Goal: Transaction & Acquisition: Purchase product/service

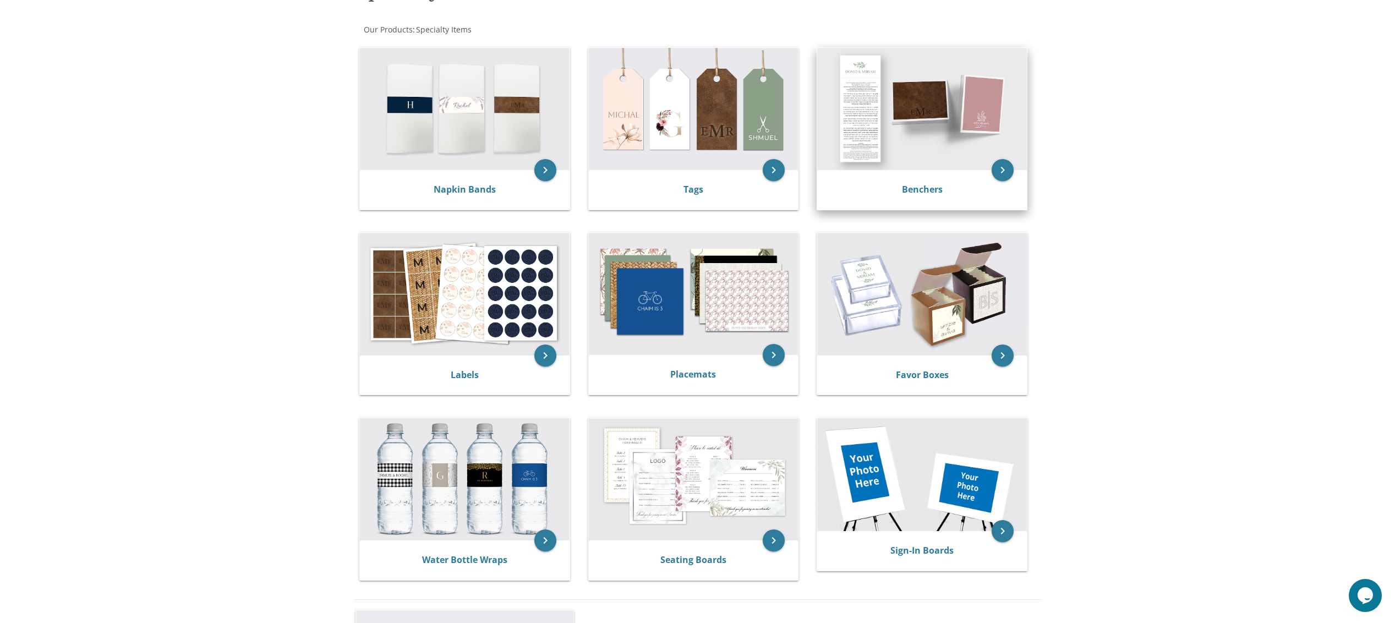
scroll to position [198, 0]
click at [935, 130] on img at bounding box center [922, 108] width 210 height 122
click at [1001, 171] on icon "keyboard_arrow_right" at bounding box center [1002, 169] width 22 height 22
click at [914, 137] on img at bounding box center [922, 108] width 210 height 122
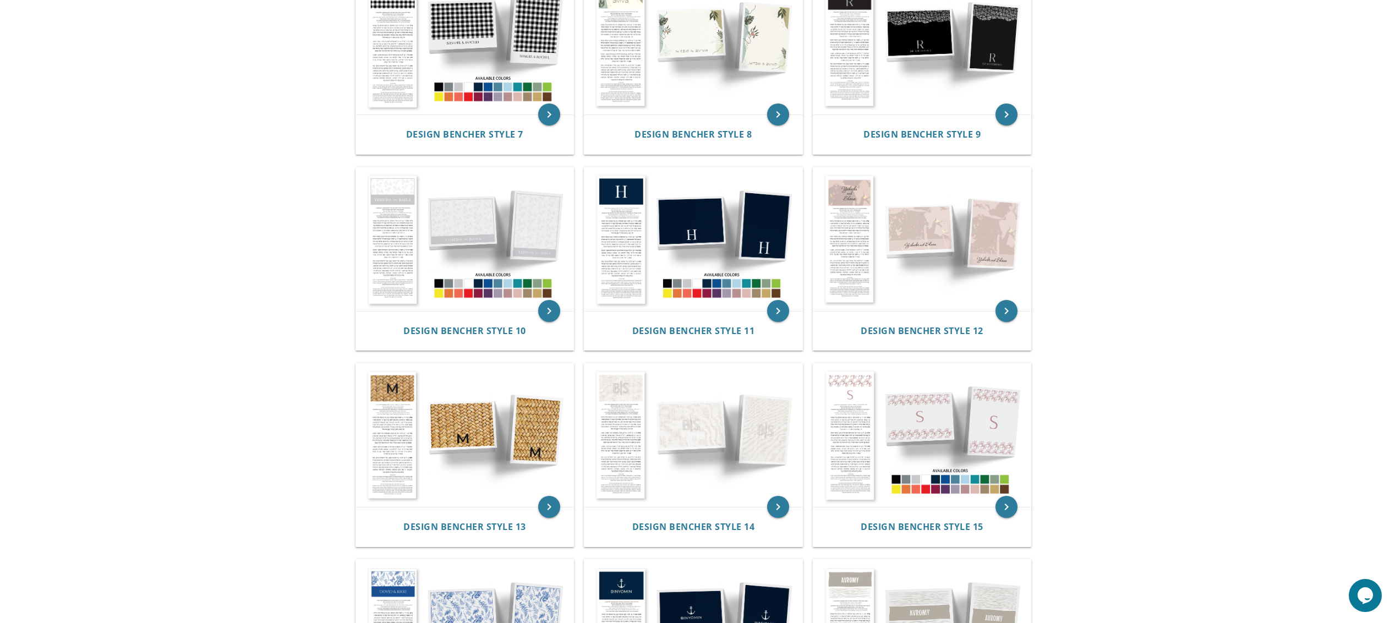
scroll to position [734, 0]
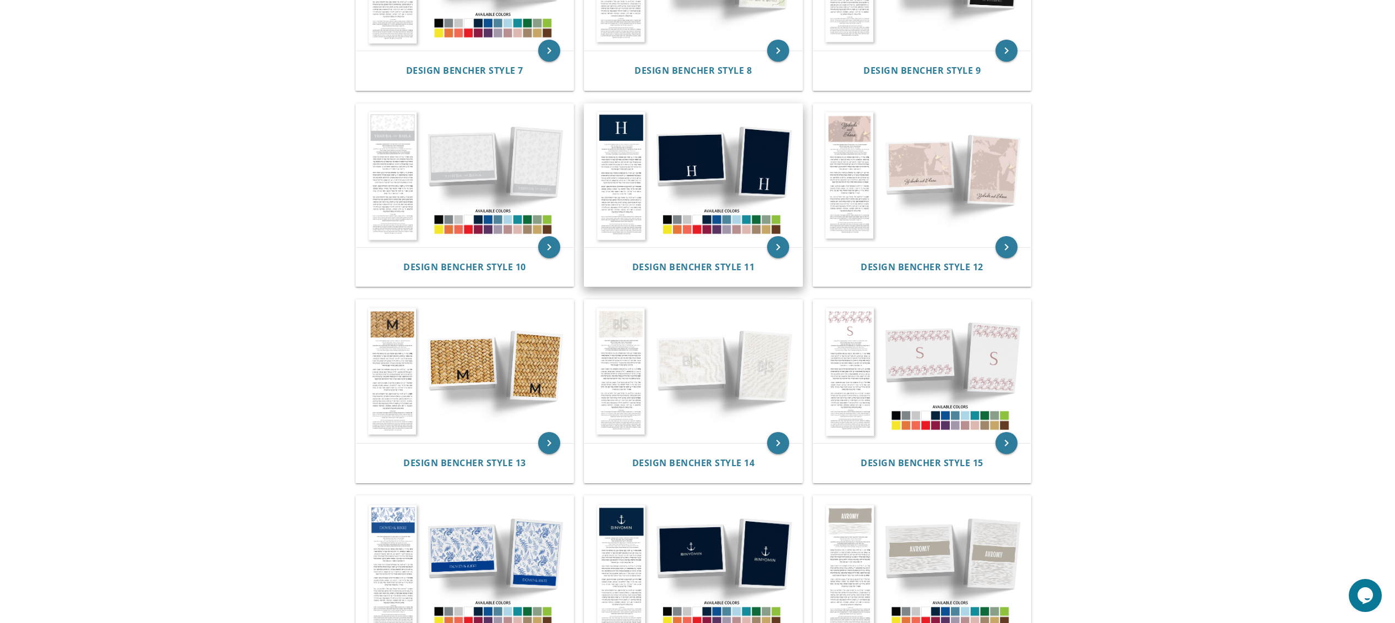
click at [697, 198] on img at bounding box center [693, 175] width 218 height 143
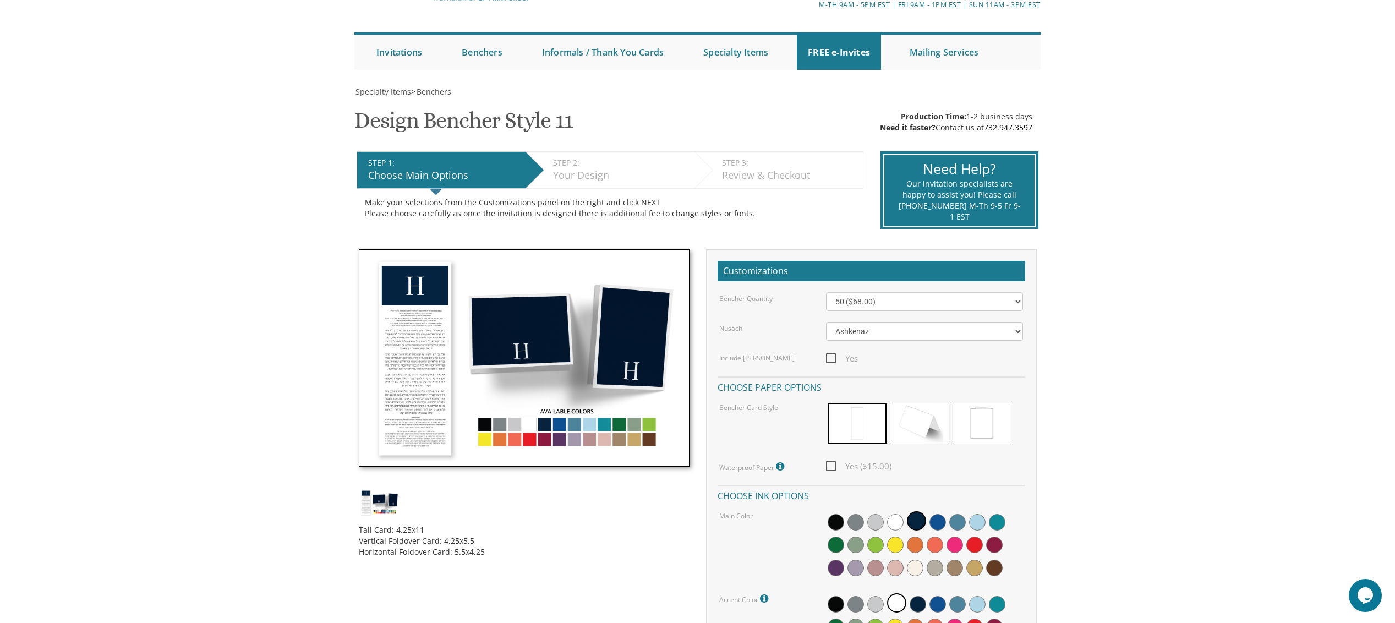
scroll to position [82, 0]
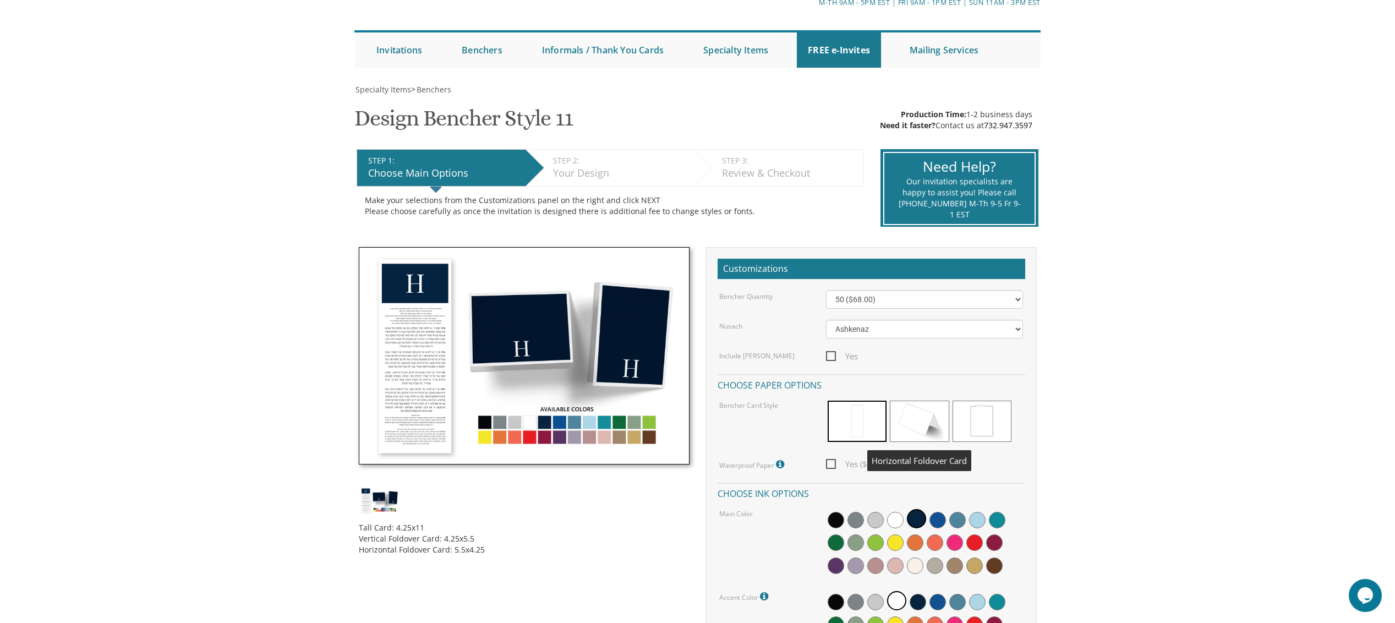
click at [906, 418] on span at bounding box center [919, 421] width 59 height 41
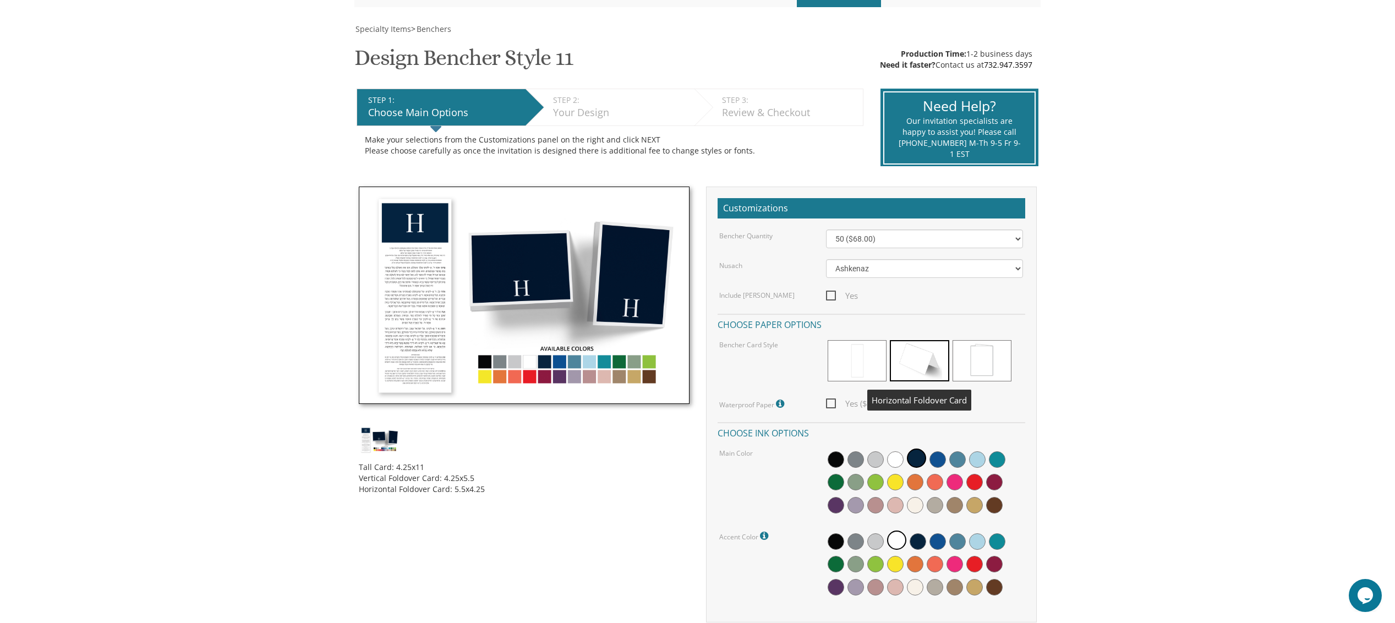
scroll to position [147, 0]
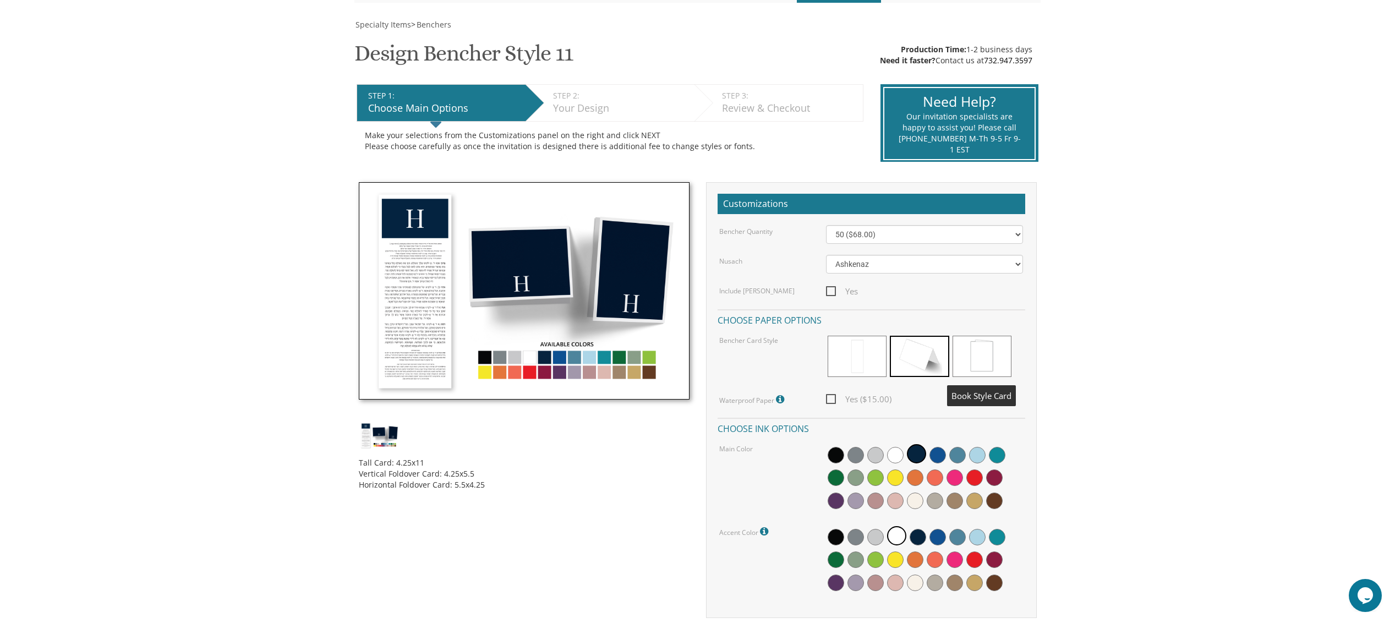
click at [980, 359] on span at bounding box center [981, 356] width 59 height 41
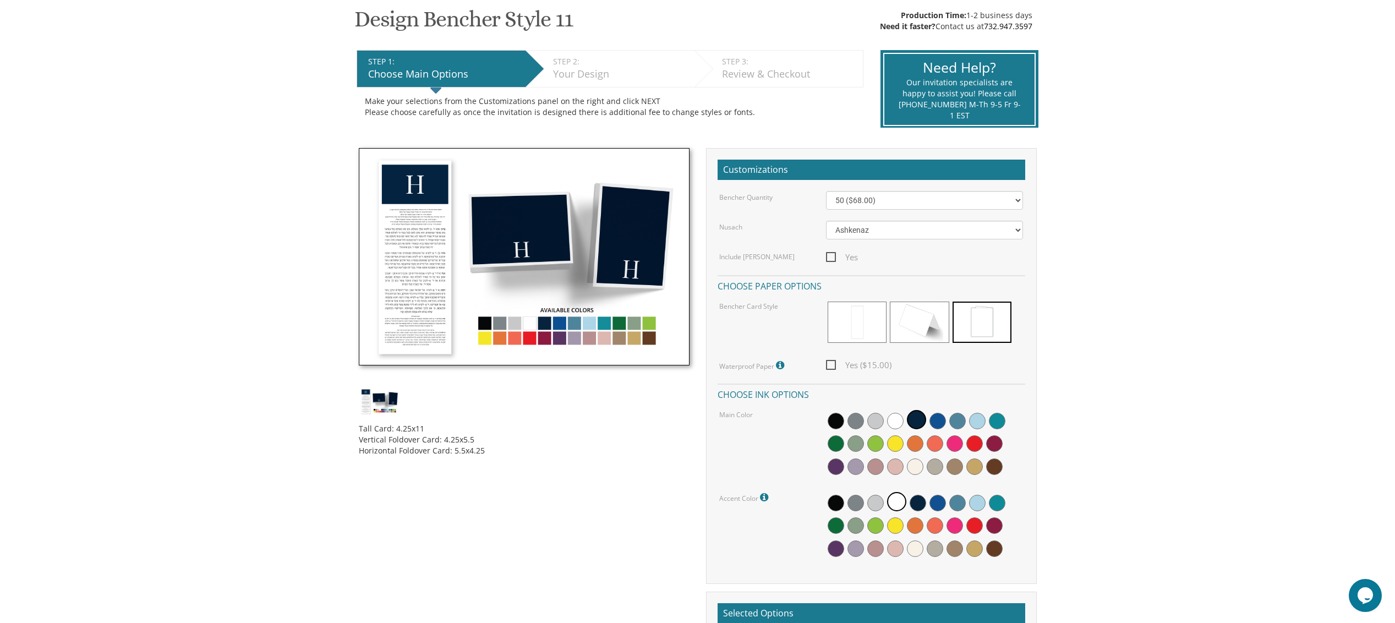
scroll to position [177, 0]
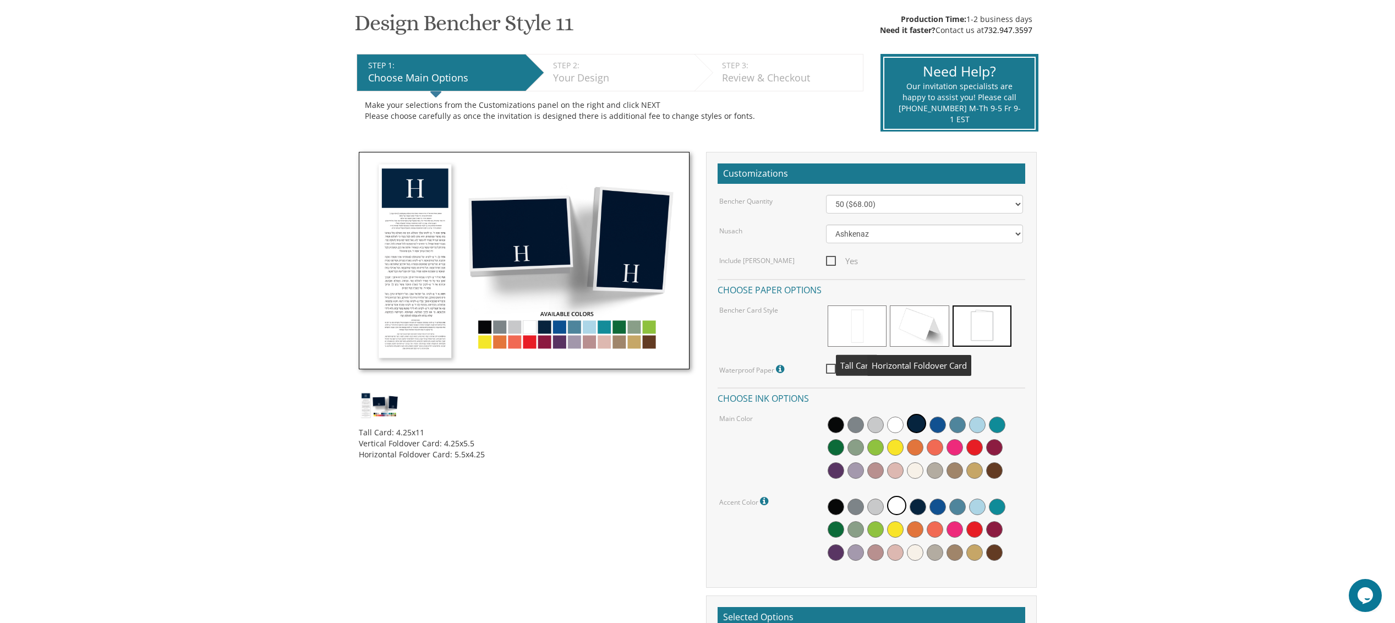
click at [865, 332] on span at bounding box center [856, 325] width 59 height 41
